Goal: Task Accomplishment & Management: Manage account settings

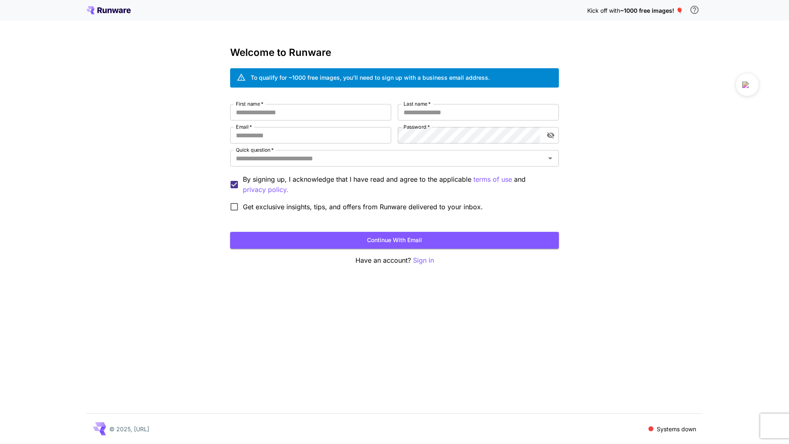
click at [119, 8] on icon at bounding box center [108, 10] width 44 height 8
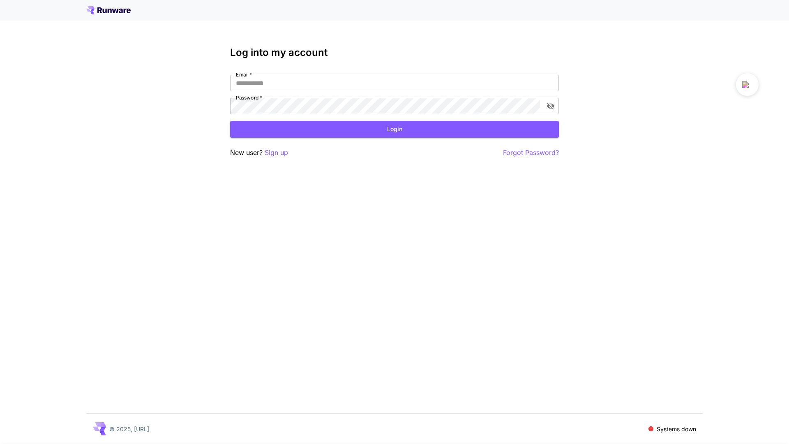
click at [149, 427] on p "© 2025, [URL]" at bounding box center [129, 428] width 40 height 9
